Goal: Information Seeking & Learning: Learn about a topic

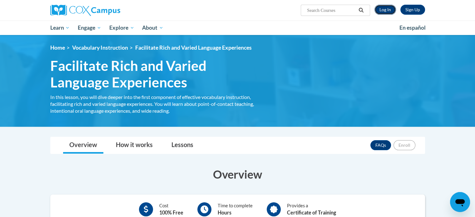
click at [386, 8] on link "Log In" at bounding box center [385, 10] width 22 height 10
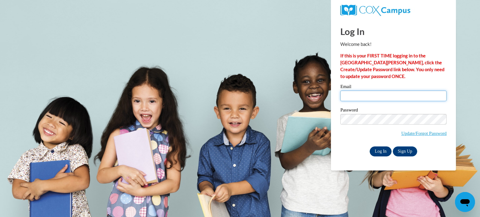
type input "amhimbi@langston.edu"
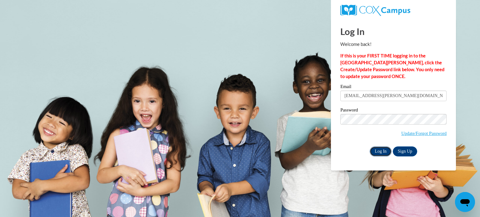
click at [379, 155] on input "Log In" at bounding box center [380, 151] width 22 height 10
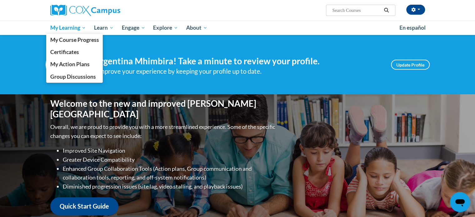
click at [79, 27] on span "My Learning" at bounding box center [68, 27] width 36 height 7
click at [80, 37] on span "My Course Progress" at bounding box center [74, 40] width 49 height 7
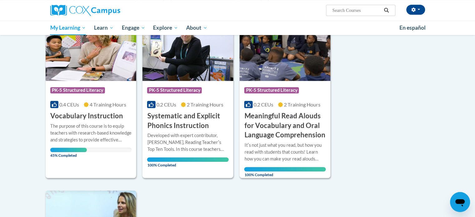
scroll to position [422, 0]
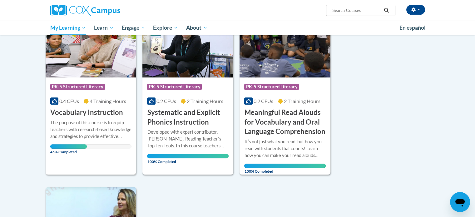
click at [115, 116] on h3 "Vocabulary Instruction" at bounding box center [86, 113] width 73 height 10
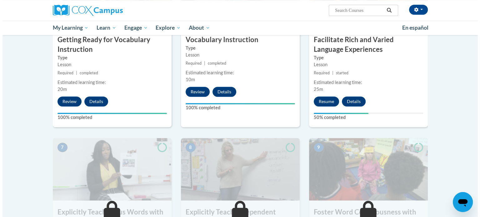
scroll to position [351, 0]
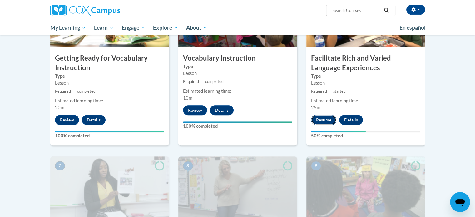
click at [324, 123] on button "Resume" at bounding box center [323, 120] width 25 height 10
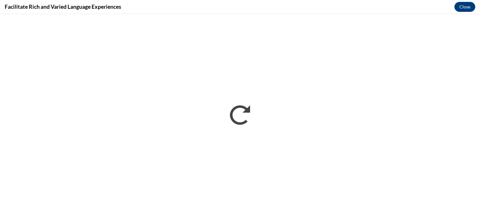
scroll to position [0, 0]
